Goal: Information Seeking & Learning: Learn about a topic

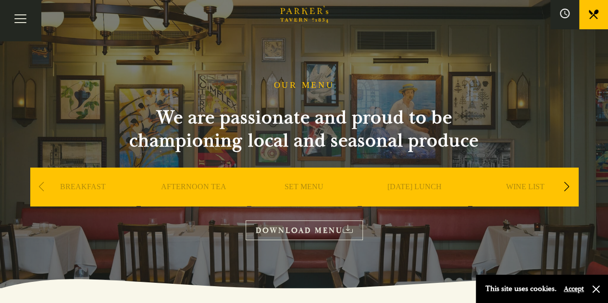
click at [301, 188] on link "SET MENU" at bounding box center [303, 201] width 39 height 38
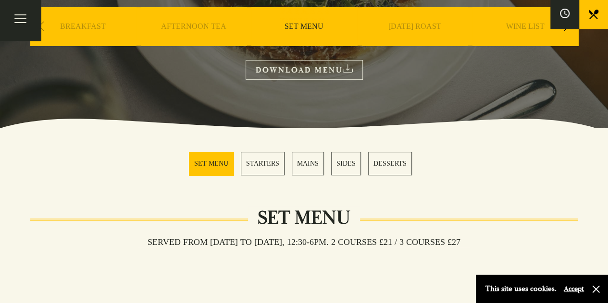
scroll to position [240, 0]
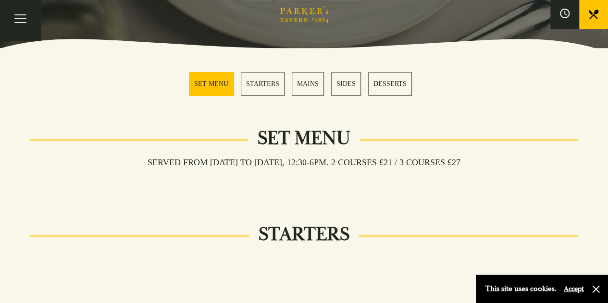
click at [307, 85] on link "MAINS" at bounding box center [308, 84] width 32 height 24
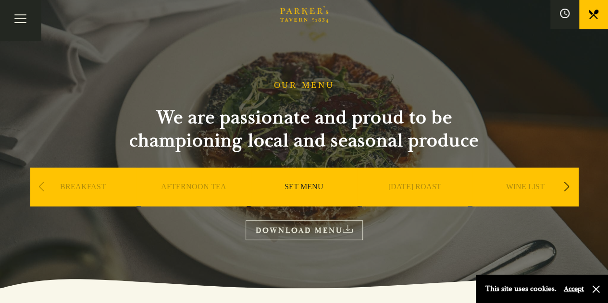
click at [215, 183] on link "AFTERNOON TEA" at bounding box center [193, 201] width 65 height 38
